Goal: Task Accomplishment & Management: Use online tool/utility

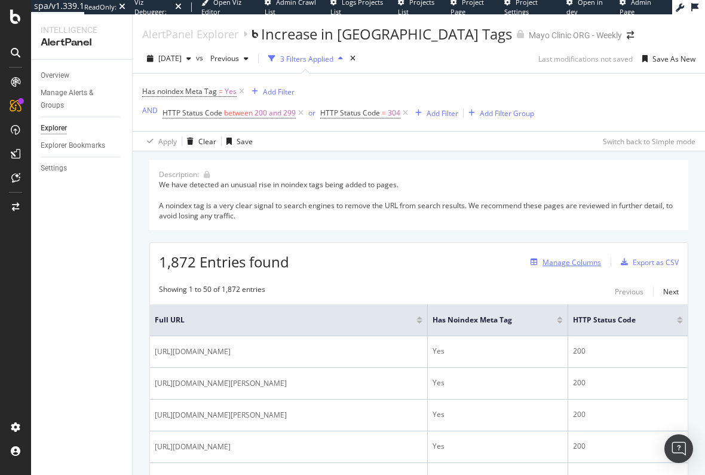
click at [562, 261] on div "Manage Columns" at bounding box center [572, 262] width 59 height 10
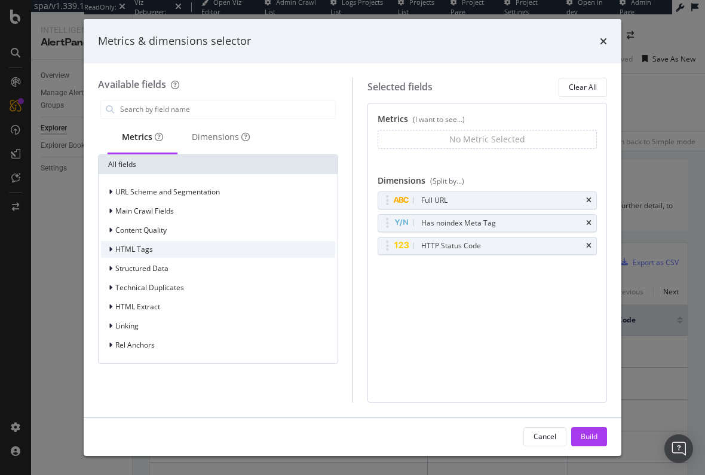
click at [188, 253] on div "HTML Tags" at bounding box center [218, 249] width 234 height 17
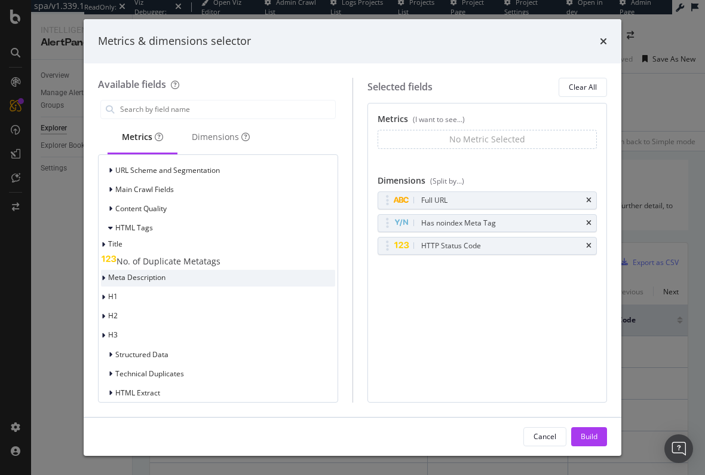
scroll to position [27, 0]
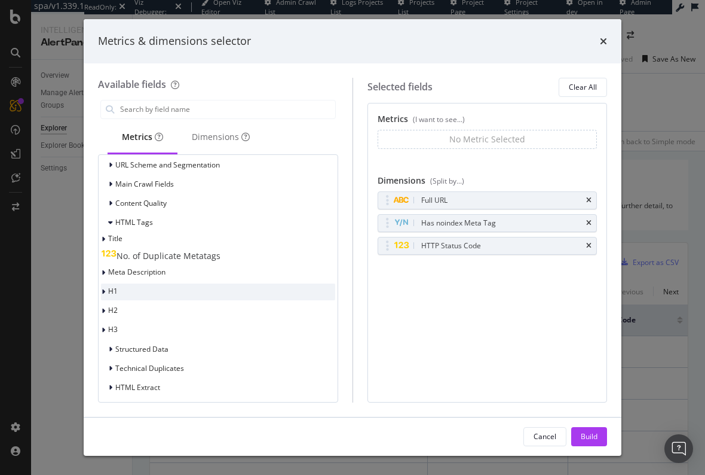
click at [141, 285] on div "H1" at bounding box center [218, 291] width 234 height 17
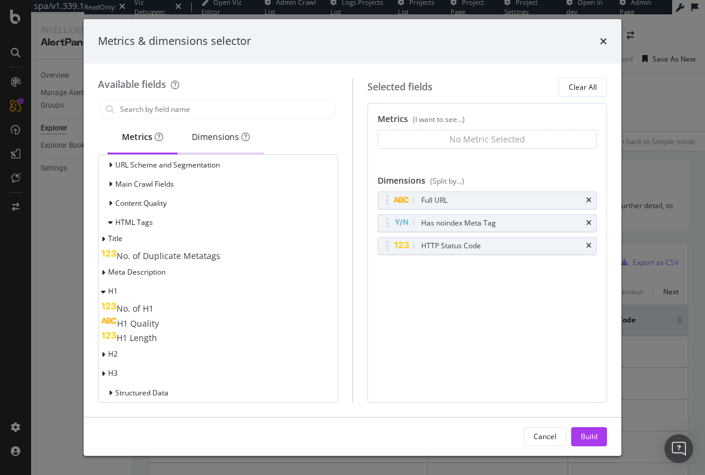
click at [214, 143] on div "Dimensions" at bounding box center [221, 137] width 87 height 33
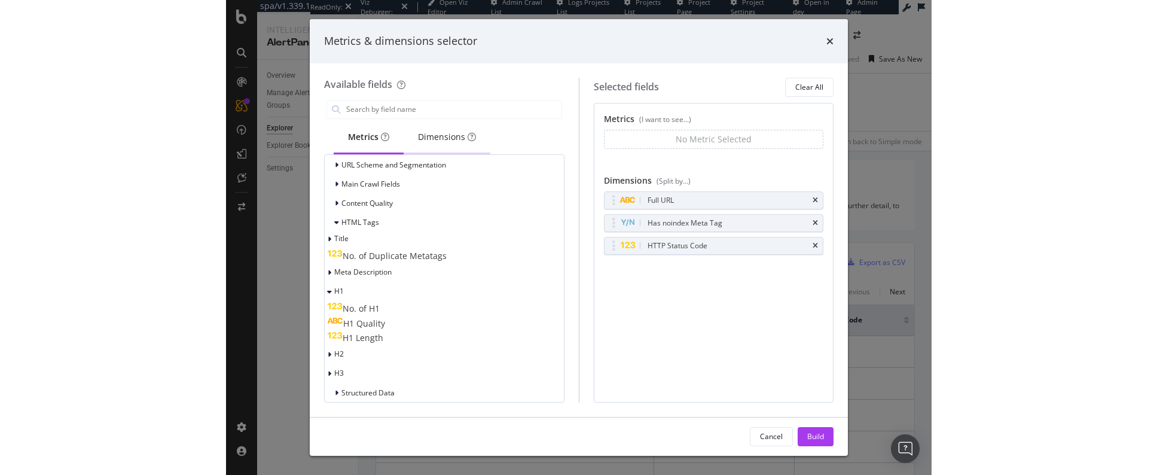
scroll to position [0, 0]
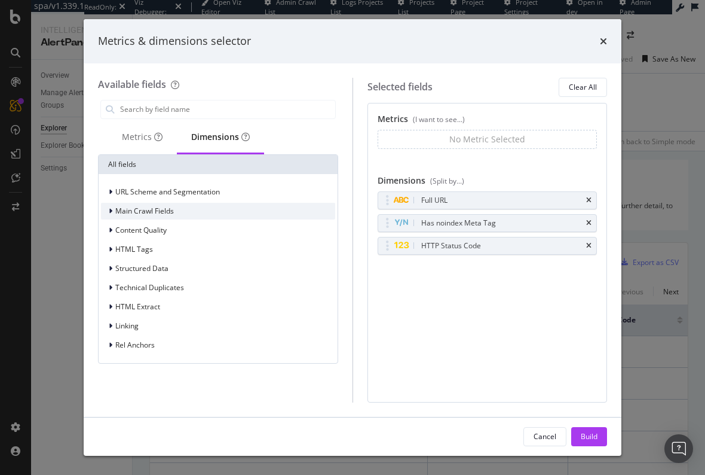
click at [138, 217] on div "Main Crawl Fields" at bounding box center [218, 211] width 234 height 17
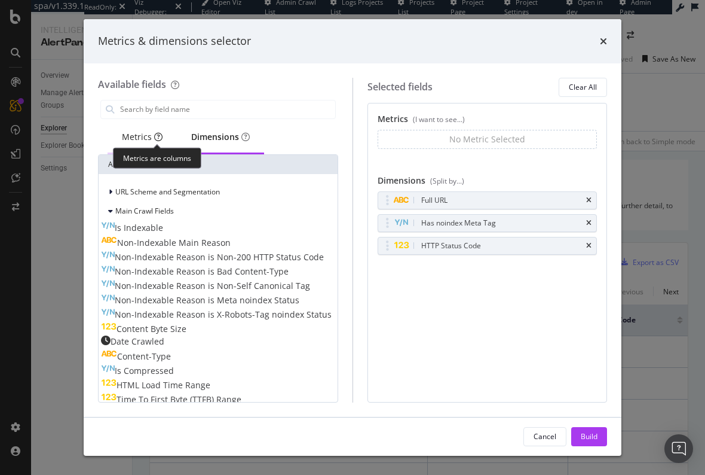
click at [154, 142] on div "modal" at bounding box center [158, 137] width 8 height 12
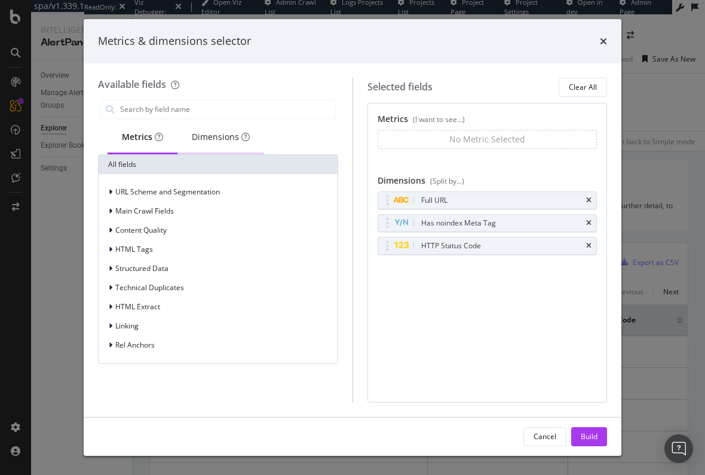
click at [228, 144] on div "Dimensions" at bounding box center [221, 137] width 87 height 33
click at [137, 143] on div "Metrics" at bounding box center [142, 137] width 69 height 33
click at [176, 137] on div "Metrics Dimensions" at bounding box center [218, 137] width 240 height 33
click at [207, 137] on div "Dimensions" at bounding box center [221, 137] width 58 height 12
